Goal: Information Seeking & Learning: Learn about a topic

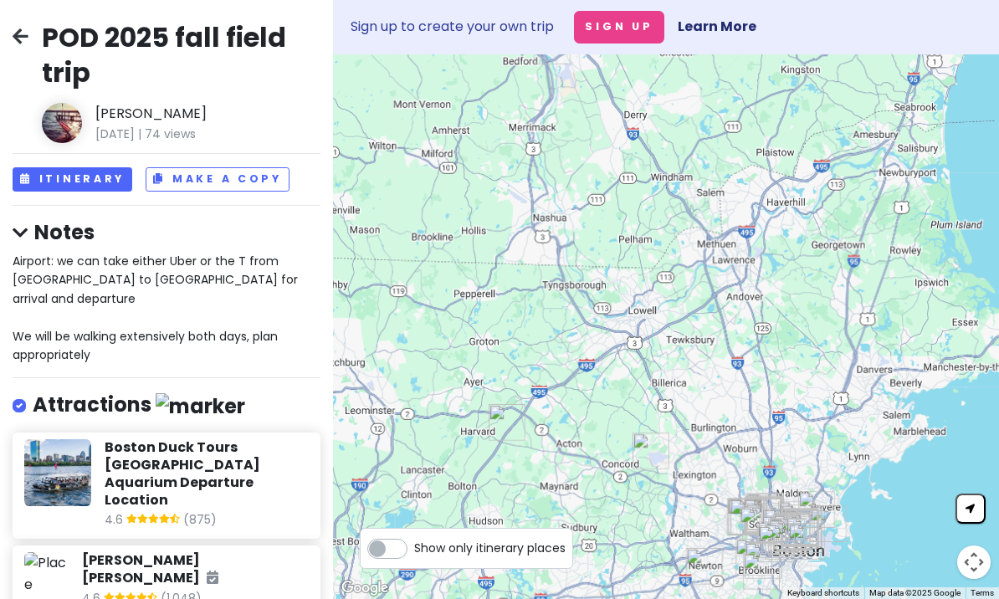
click at [74, 181] on button "Itinerary" at bounding box center [73, 179] width 120 height 24
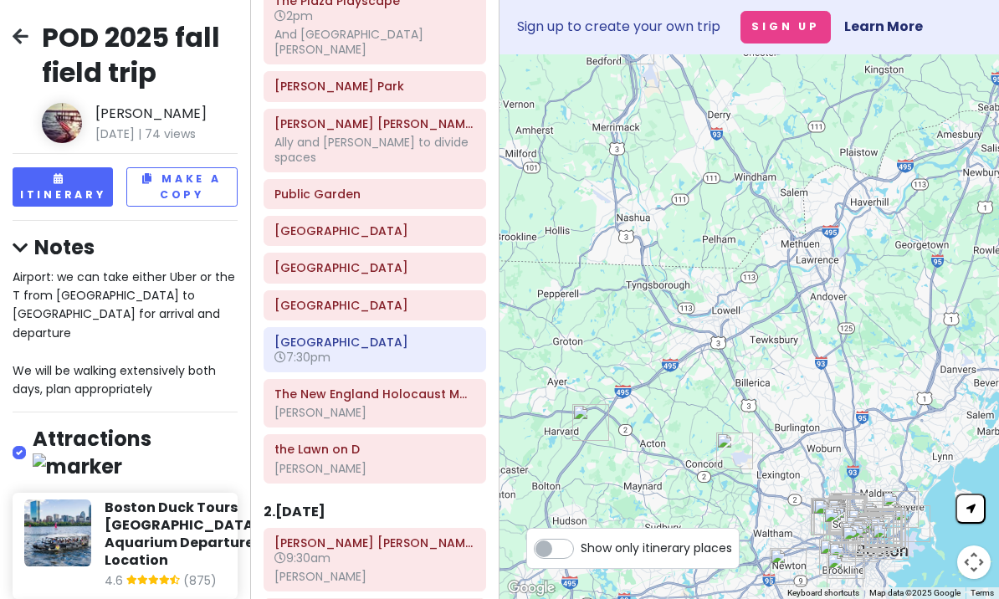
scroll to position [283, 0]
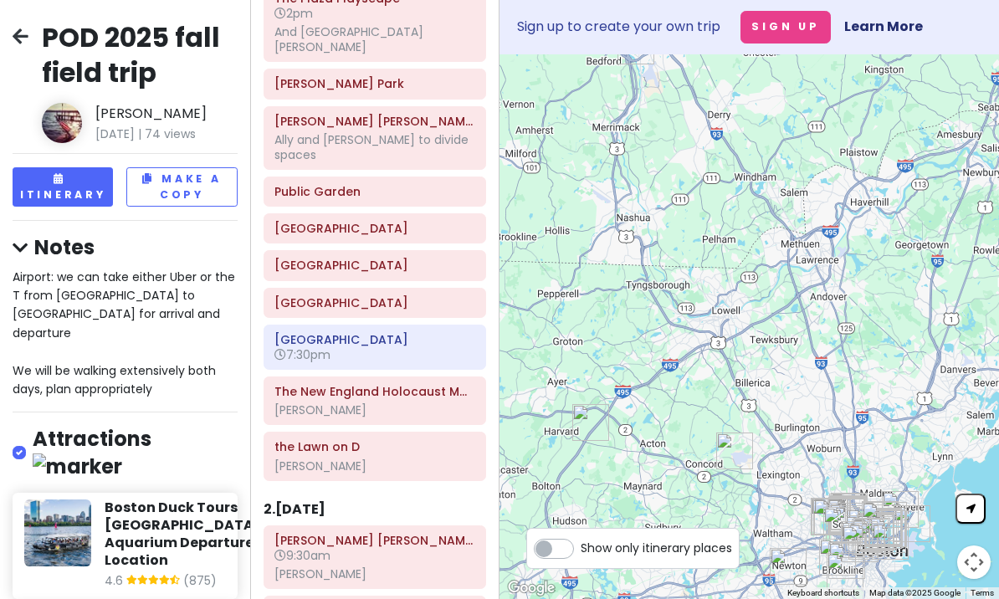
click at [393, 384] on h6 "The New England Holocaust Memorial" at bounding box center [374, 391] width 200 height 15
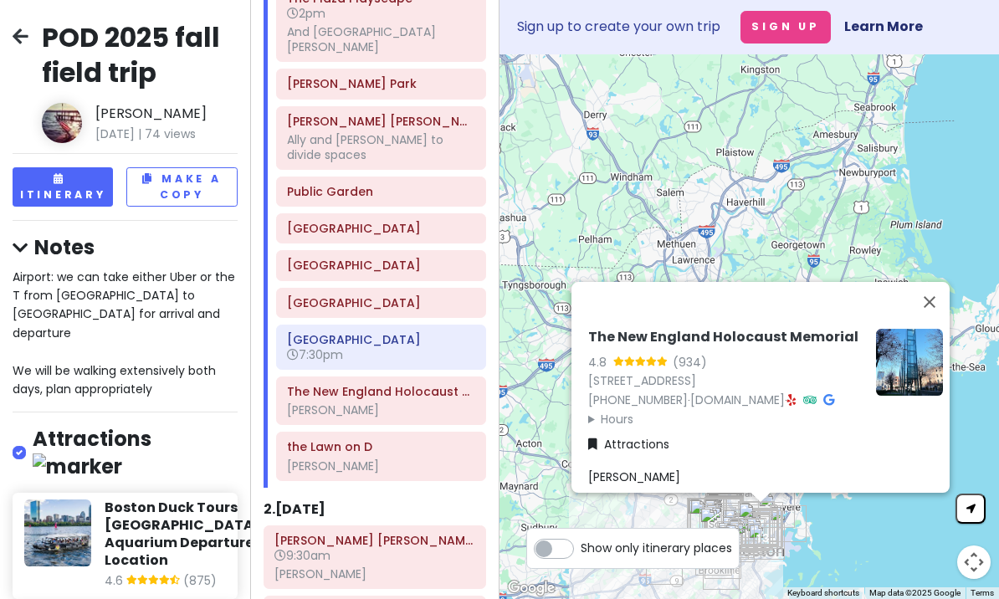
click at [391, 392] on h6 "The New England Holocaust Memorial" at bounding box center [380, 391] width 187 height 15
click at [335, 408] on div "[PERSON_NAME]" at bounding box center [380, 409] width 187 height 15
click at [393, 393] on h6 "The New England Holocaust Memorial" at bounding box center [380, 391] width 187 height 15
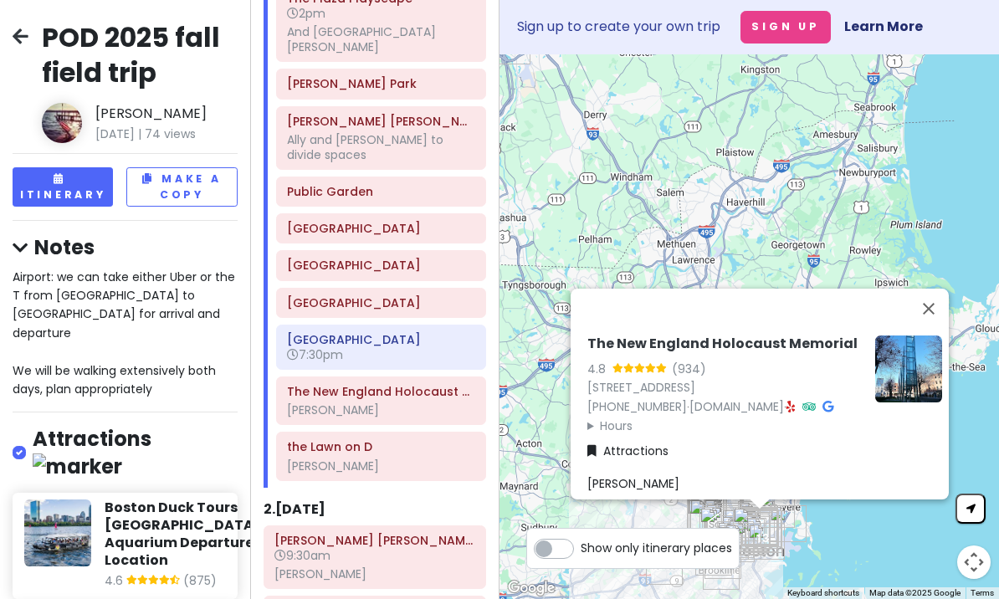
click at [934, 329] on button "Close" at bounding box center [928, 309] width 40 height 40
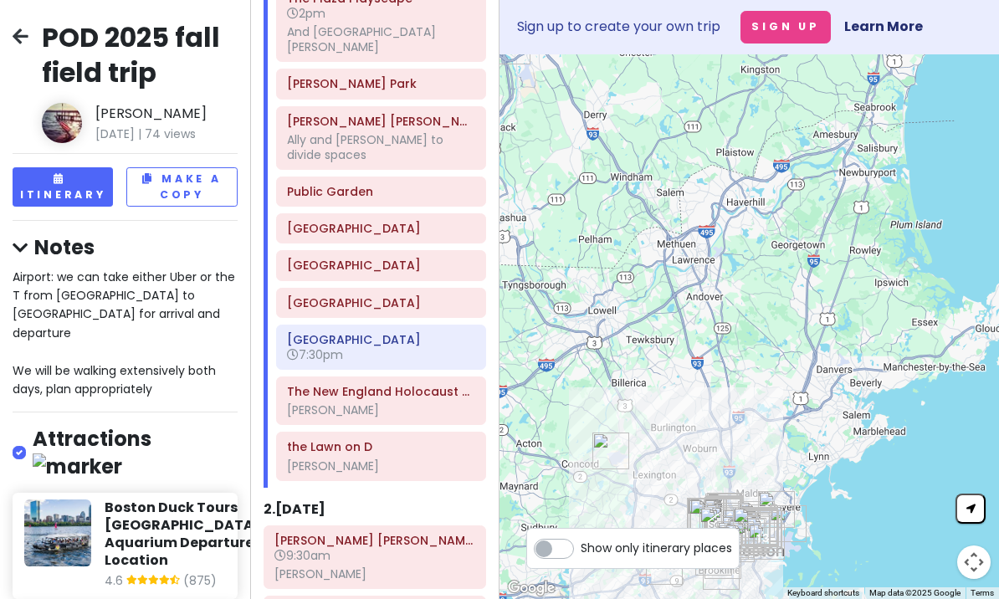
click at [357, 264] on h6 "[GEOGRAPHIC_DATA]" at bounding box center [380, 265] width 187 height 15
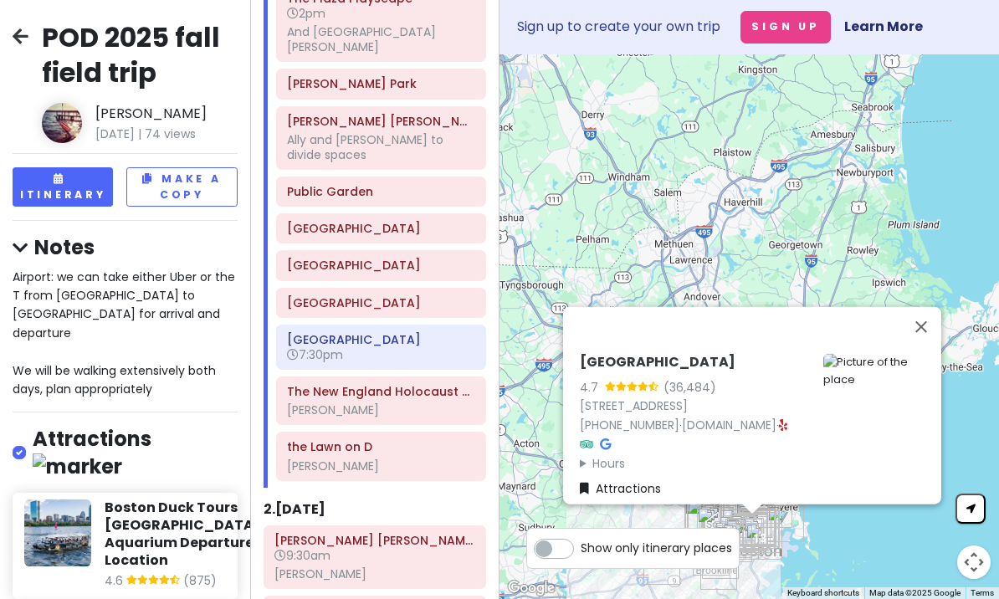
click at [607, 497] on link "Attractions" at bounding box center [620, 487] width 81 height 18
click at [916, 346] on button "Close" at bounding box center [921, 326] width 40 height 40
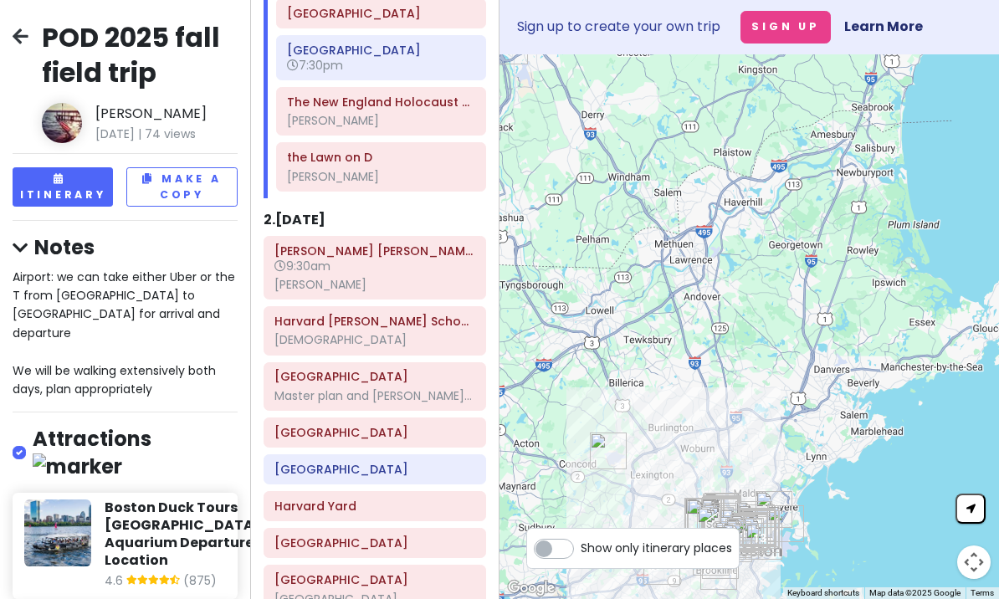
scroll to position [562, 0]
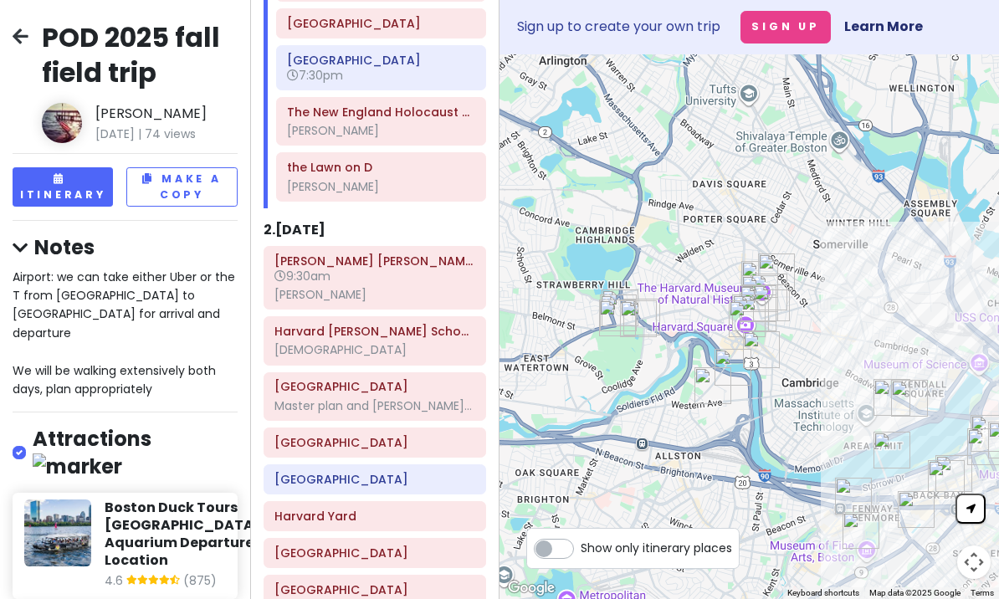
click at [392, 179] on div "[PERSON_NAME]" at bounding box center [380, 186] width 187 height 15
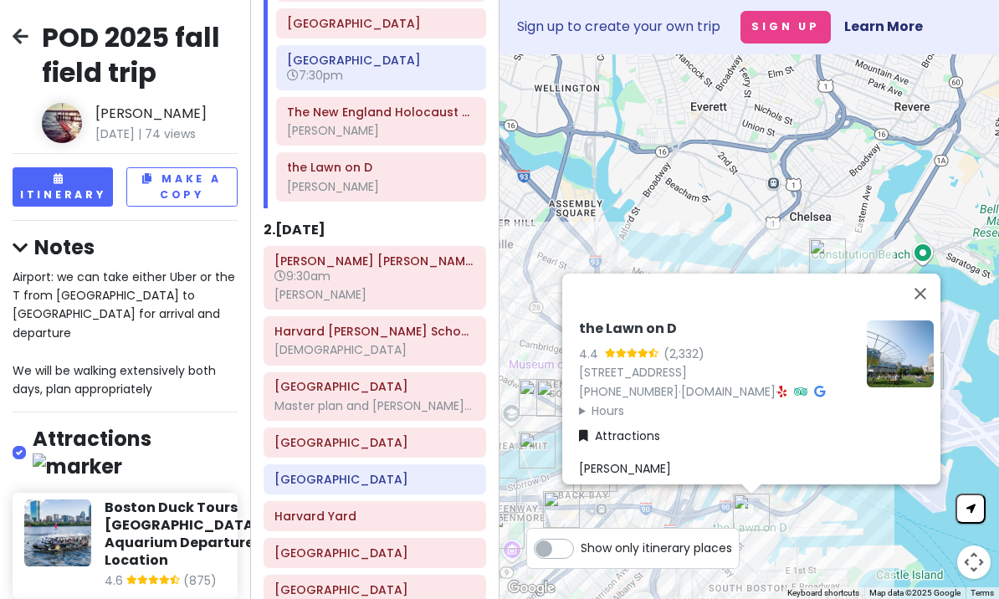
scroll to position [0, 0]
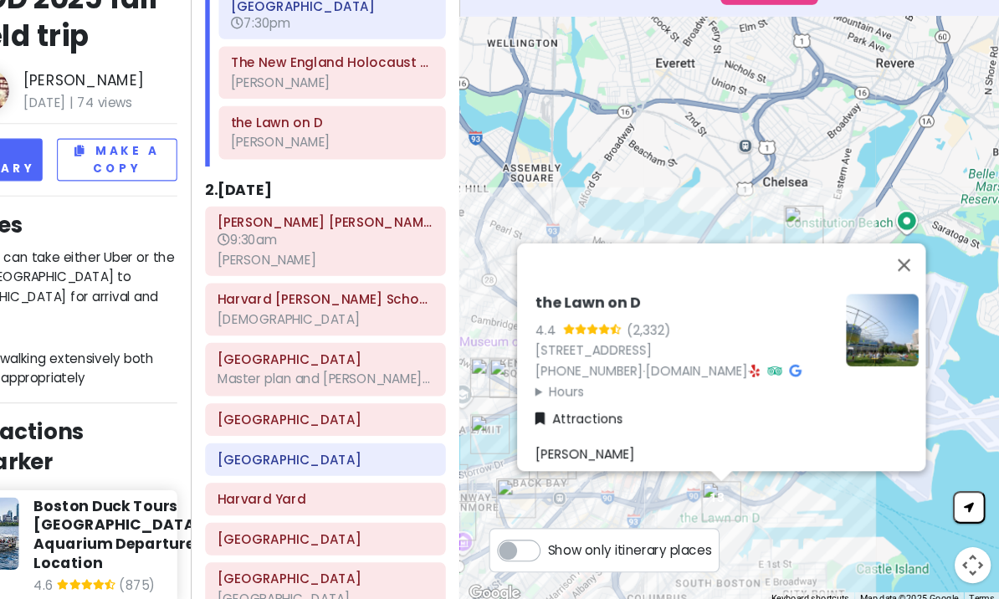
click at [890, 279] on button "Close" at bounding box center [910, 284] width 40 height 40
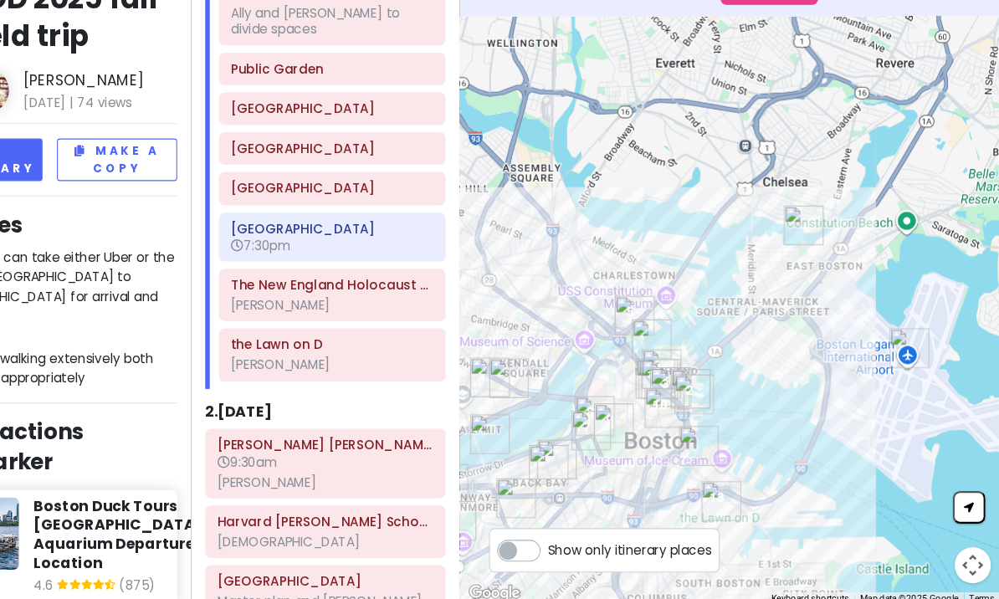
scroll to position [344, 0]
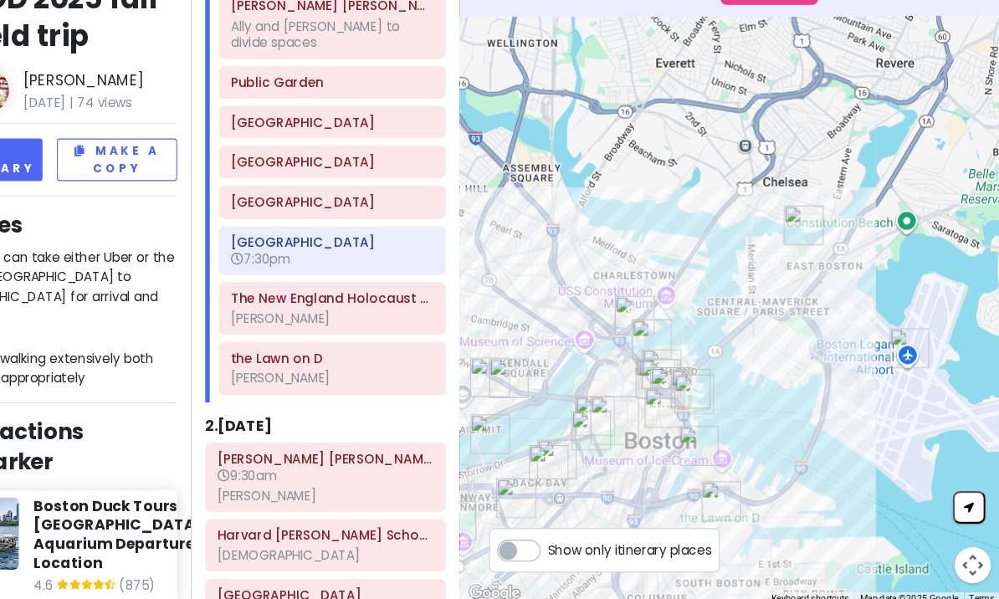
click at [295, 182] on h6 "[GEOGRAPHIC_DATA]" at bounding box center [380, 189] width 187 height 15
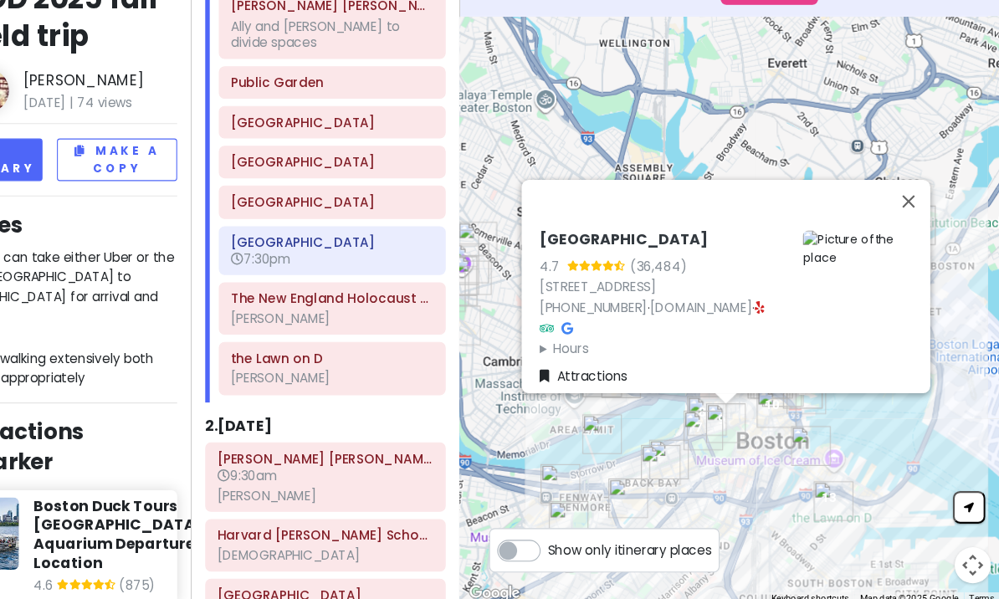
click at [816, 287] on img at bounding box center [871, 269] width 111 height 35
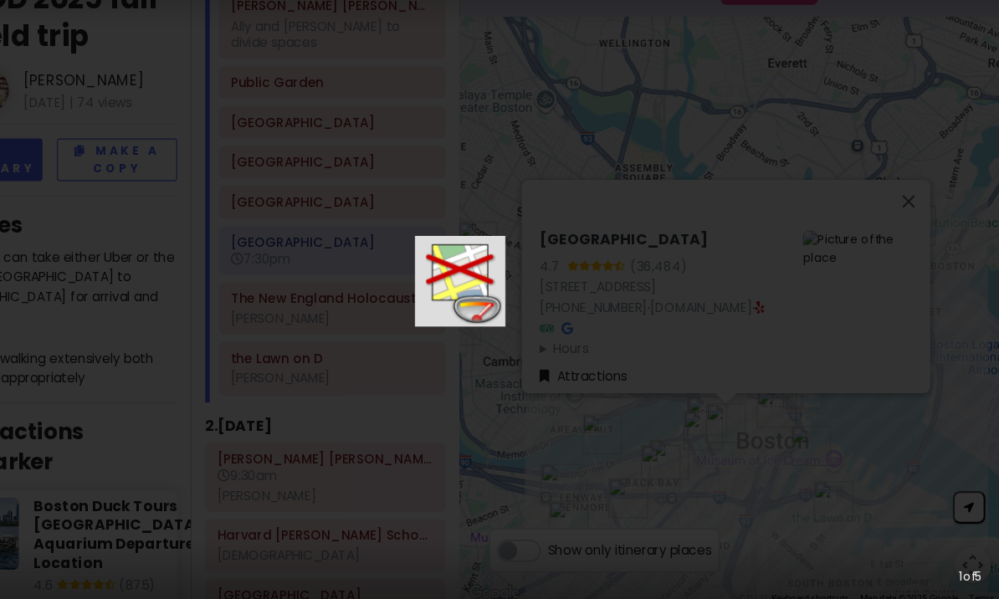
click at [708, 258] on div at bounding box center [499, 300] width 418 height 84
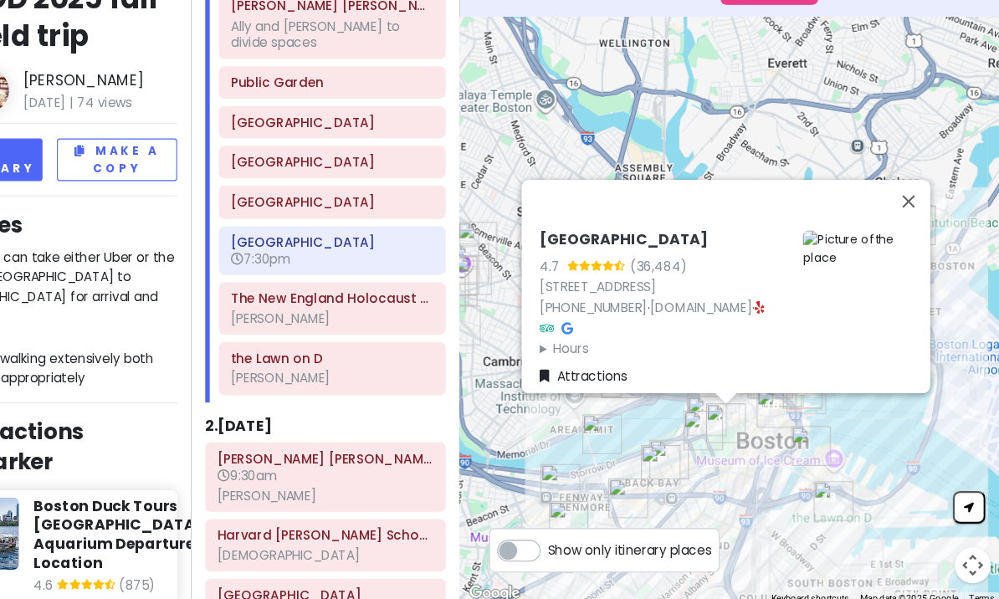
click at [894, 239] on button "Close" at bounding box center [914, 225] width 40 height 40
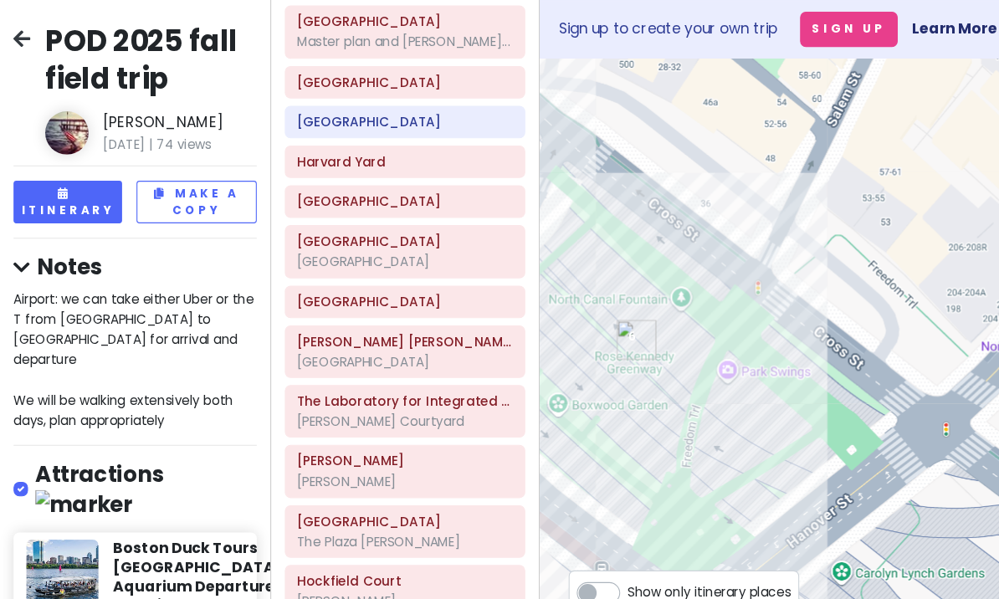
scroll to position [915, 0]
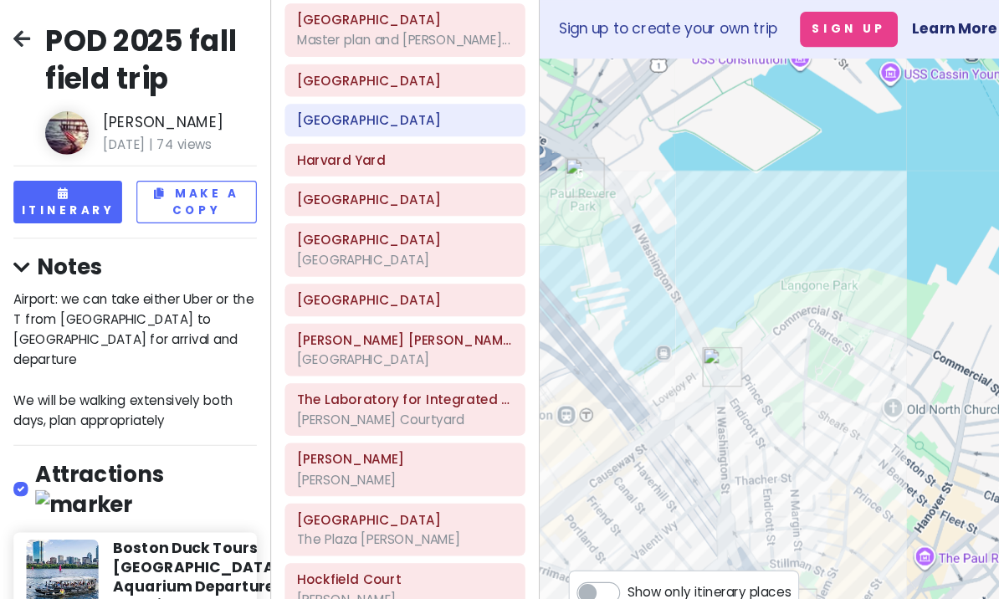
click at [25, 36] on icon at bounding box center [21, 35] width 16 height 13
